Goal: Information Seeking & Learning: Find specific fact

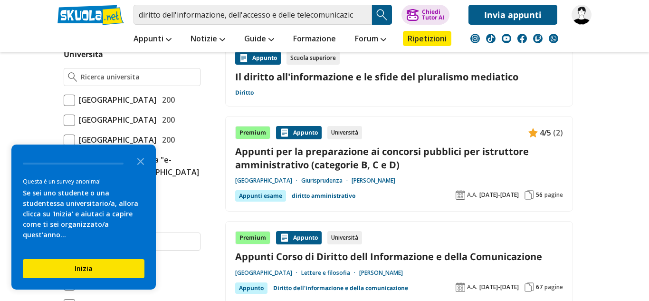
scroll to position [416, 0]
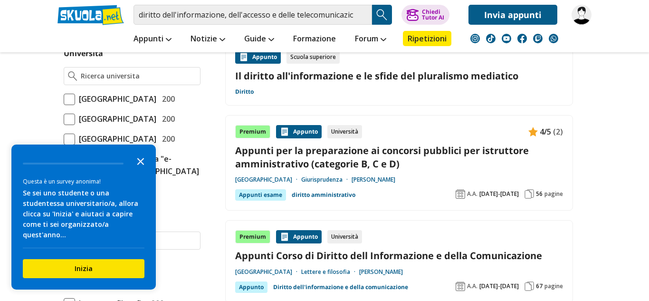
click at [141, 170] on icon "Close the survey" at bounding box center [140, 160] width 19 height 19
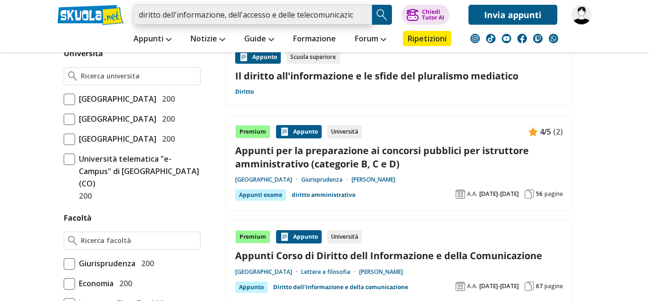
click at [363, 16] on input "diritto dell'informazione, dell'accesso e delle telecomunicazioni" at bounding box center [253, 15] width 239 height 20
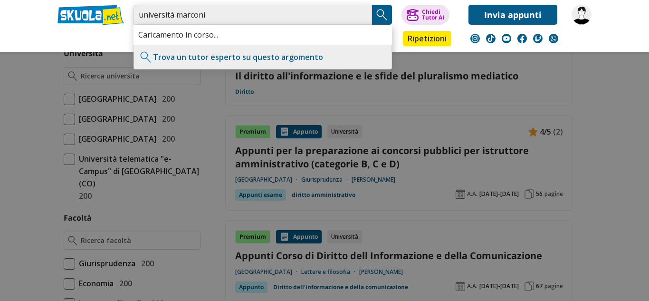
type input "università marconi"
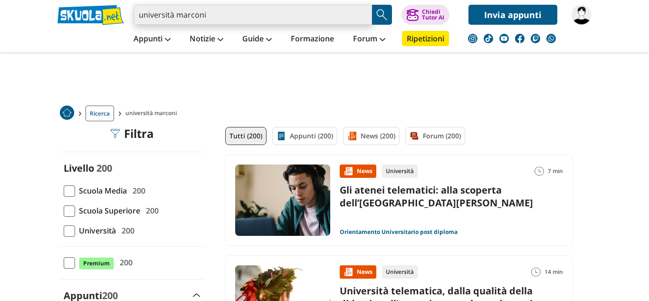
click at [286, 18] on input "università marconi" at bounding box center [253, 15] width 239 height 20
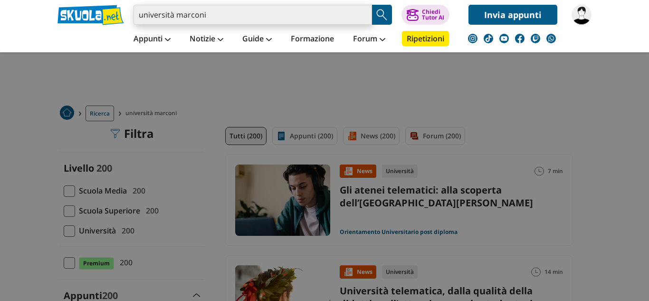
click at [357, 11] on input "università marconi" at bounding box center [253, 15] width 239 height 20
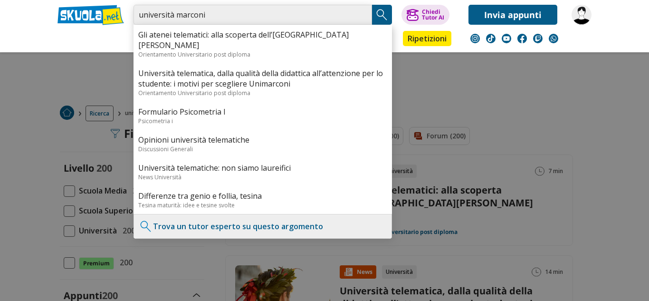
click at [362, 14] on input "università marconi" at bounding box center [253, 15] width 239 height 20
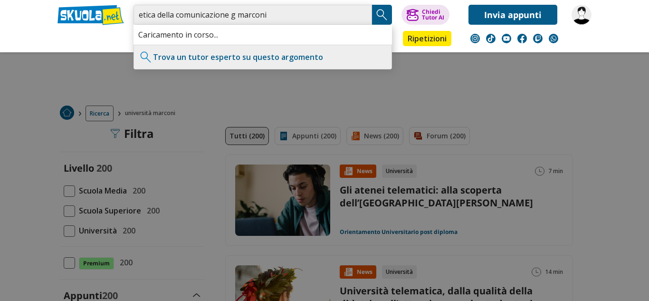
type input "etica della comunicazione g marconi"
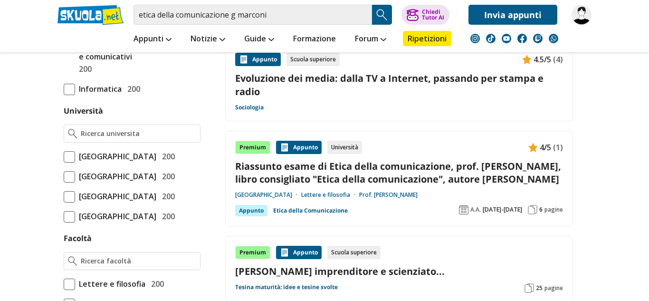
scroll to position [364, 0]
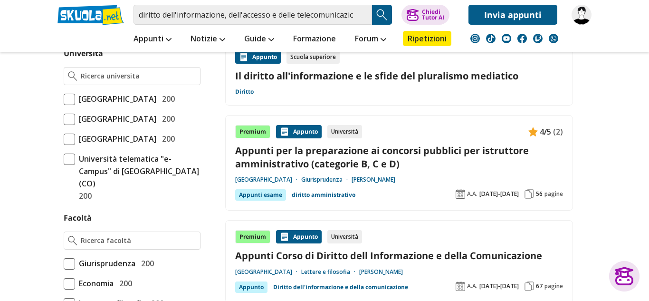
scroll to position [416, 0]
